Goal: Transaction & Acquisition: Purchase product/service

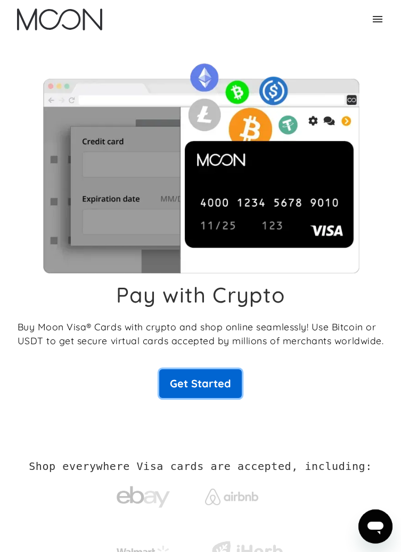
click at [213, 385] on link "Get Started" at bounding box center [200, 383] width 83 height 29
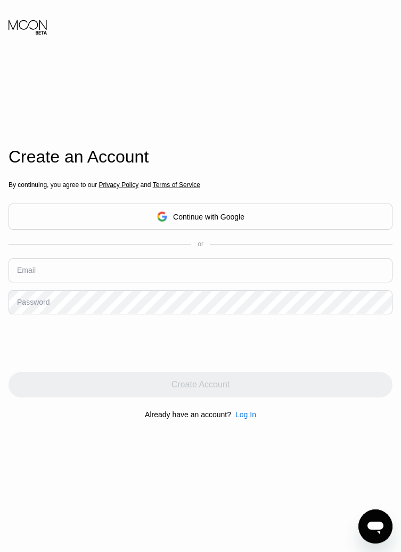
click at [234, 221] on div "Continue with Google" at bounding box center [208, 217] width 71 height 9
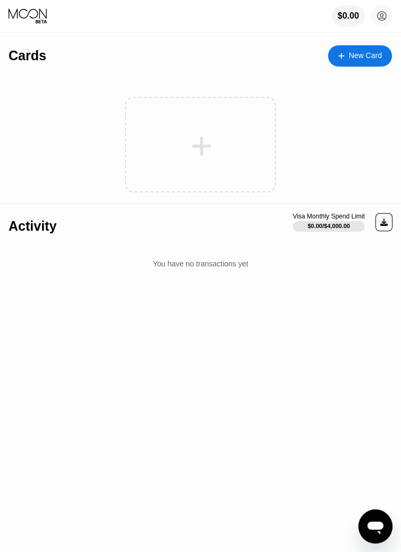
click at [201, 146] on icon at bounding box center [202, 146] width 20 height 20
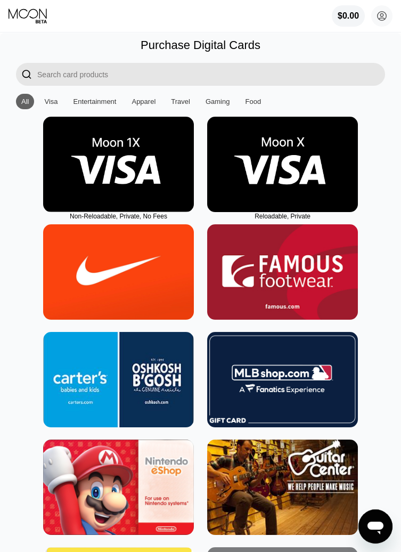
click at [260, 159] on img at bounding box center [282, 164] width 151 height 95
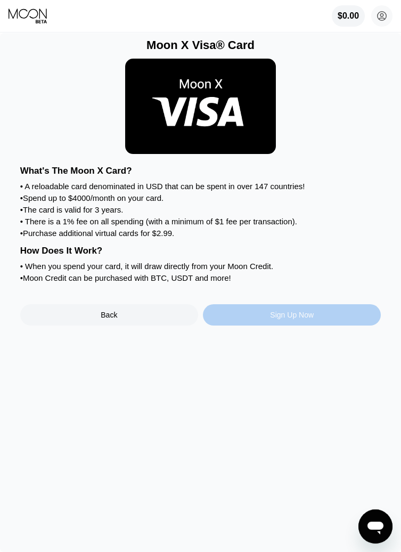
click at [278, 319] on div "Sign Up Now" at bounding box center [292, 315] width 44 height 9
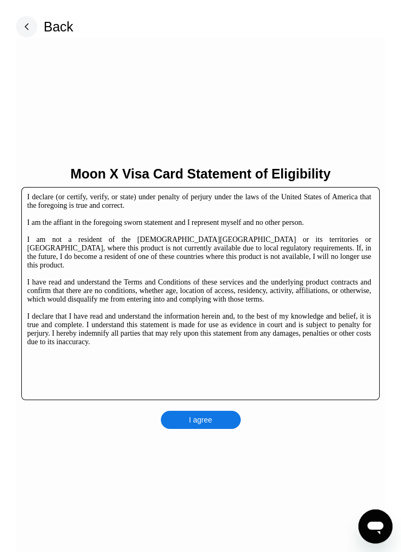
click at [190, 423] on div "I agree" at bounding box center [200, 420] width 23 height 10
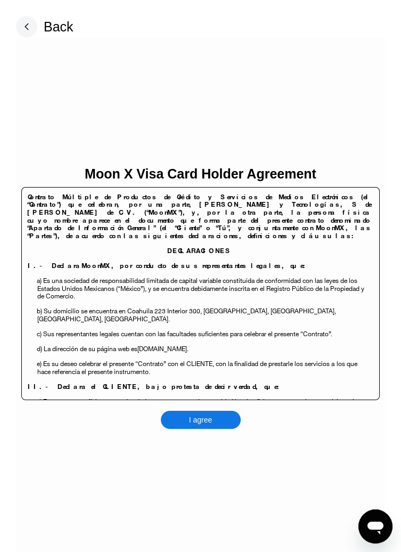
click at [186, 422] on div "I agree" at bounding box center [201, 420] width 80 height 18
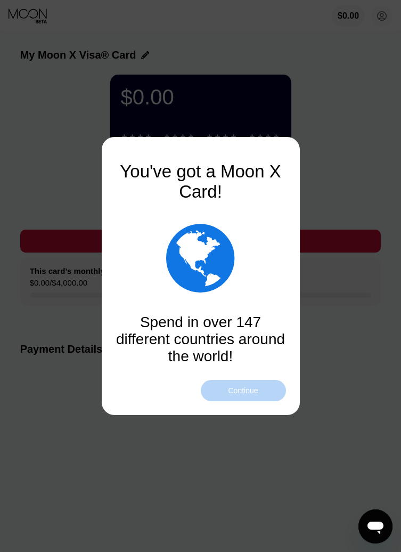
click at [232, 396] on div "Continue" at bounding box center [243, 390] width 85 height 21
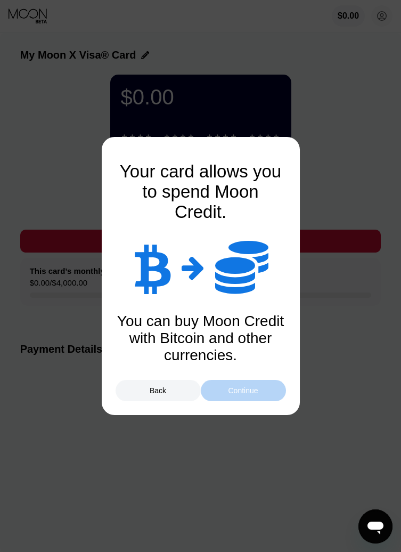
click at [239, 394] on div "Continue" at bounding box center [243, 390] width 30 height 9
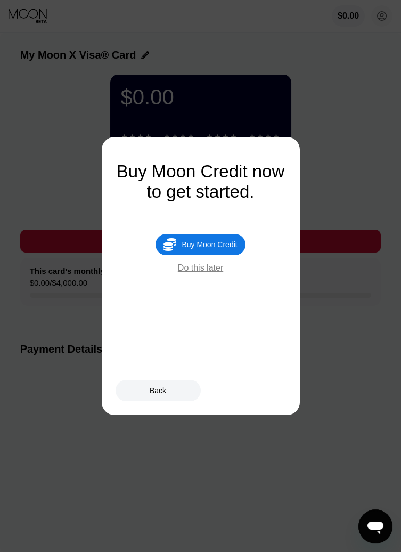
click at [192, 267] on div "Do this later" at bounding box center [200, 268] width 45 height 10
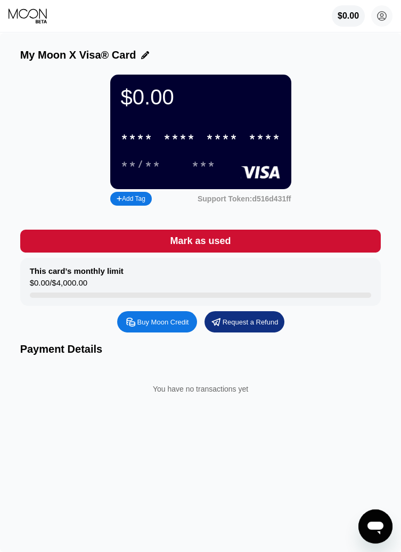
click at [152, 332] on div "Buy Moon Credit" at bounding box center [157, 321] width 80 height 21
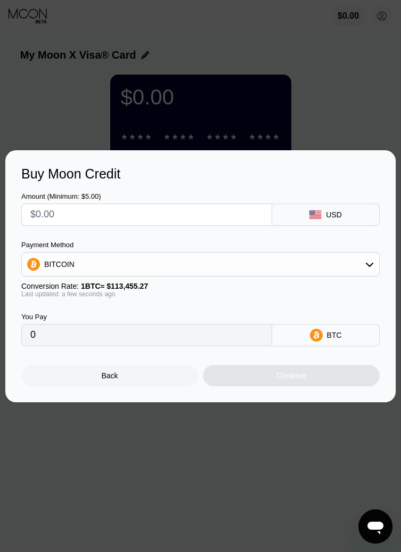
click at [48, 213] on input "text" at bounding box center [146, 214] width 233 height 21
type input "$2"
type input "0.00001763"
type input "$25"
type input "0.00022036"
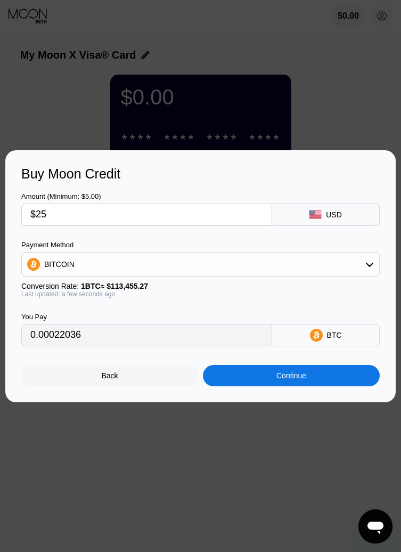
type input "$25"
click at [69, 266] on div "BITCOIN" at bounding box center [59, 264] width 30 height 9
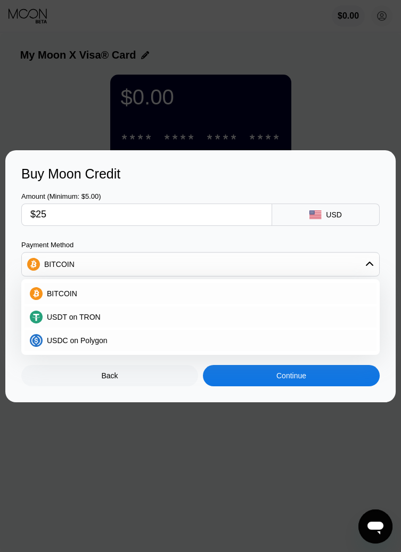
click at [60, 315] on span "USDT on TRON" at bounding box center [74, 317] width 54 height 9
type input "25.25"
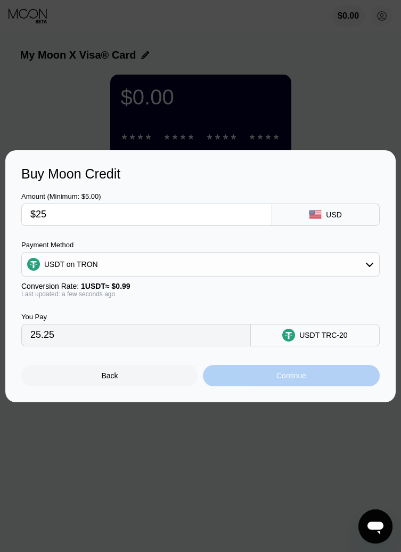
click at [251, 379] on div "Continue" at bounding box center [291, 375] width 177 height 21
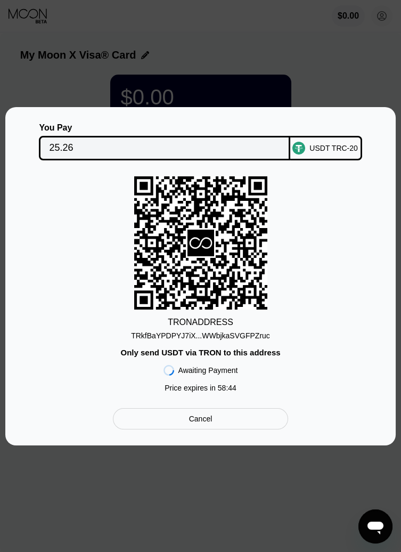
click at [186, 336] on div "TRkfBaYPDPYJ7iX...WWbjkaSVGFPZruc" at bounding box center [200, 335] width 139 height 9
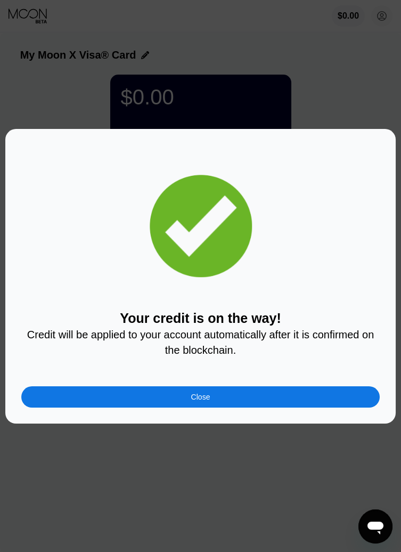
click at [176, 399] on div "Close" at bounding box center [200, 396] width 358 height 21
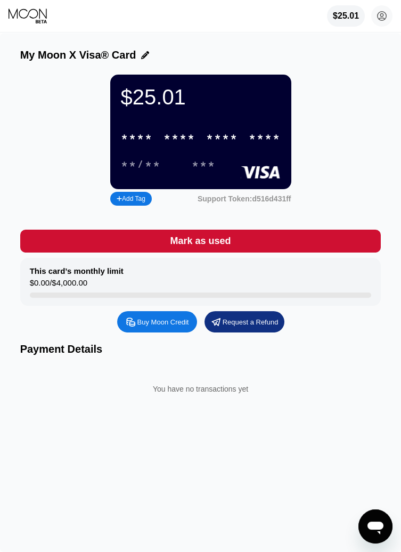
click at [213, 141] on div "* * * *" at bounding box center [222, 138] width 32 height 12
click at [180, 143] on div "* * * *" at bounding box center [180, 138] width 32 height 12
click at [245, 158] on div "08/28 558" at bounding box center [201, 165] width 160 height 18
